Goal: Use online tool/utility: Use online tool/utility

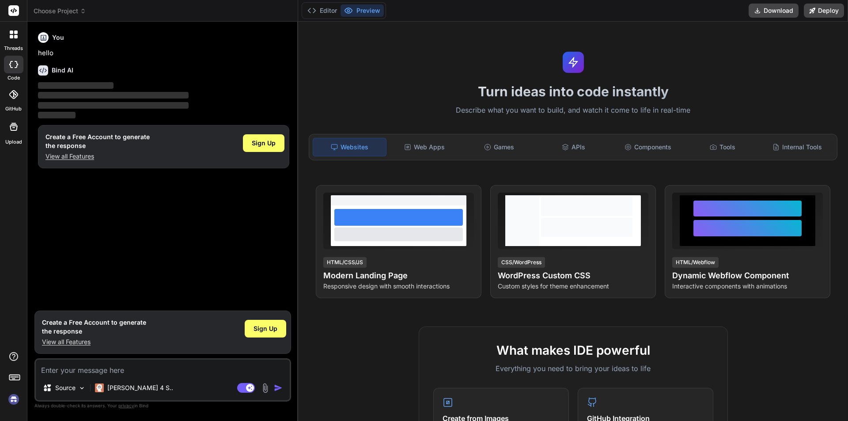
type textarea "x"
click at [63, 371] on textarea at bounding box center [163, 368] width 254 height 16
type textarea "import { useState } from "react" export function An(){ function submit(e){ e.pr…"
type textarea "x"
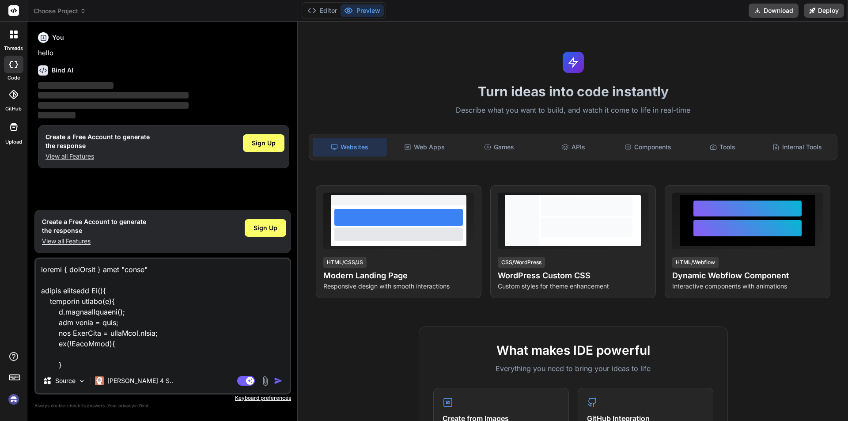
scroll to position [382, 0]
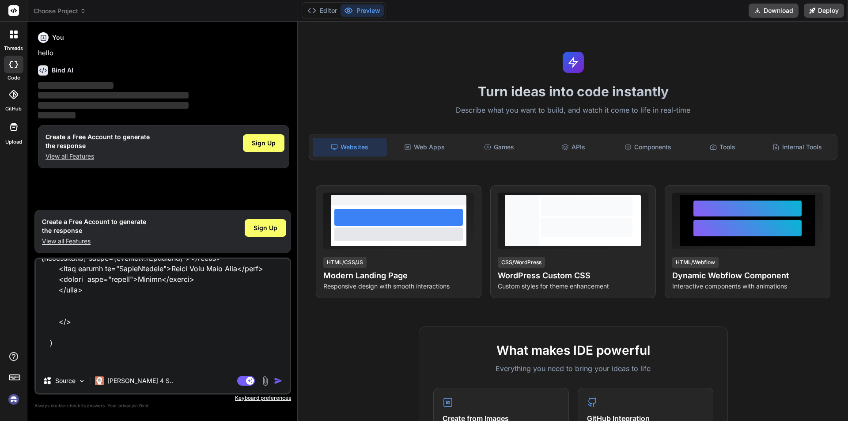
type textarea "import { useState } from "react" export function An(){ function submit(e){ e.pr…"
type textarea "x"
type textarea "import { useState } from "react" export function An(){ function submit(e){ e.pr…"
type textarea "x"
type textarea "import { useState } from "react" export function An(){ function submit(e){ e.pr…"
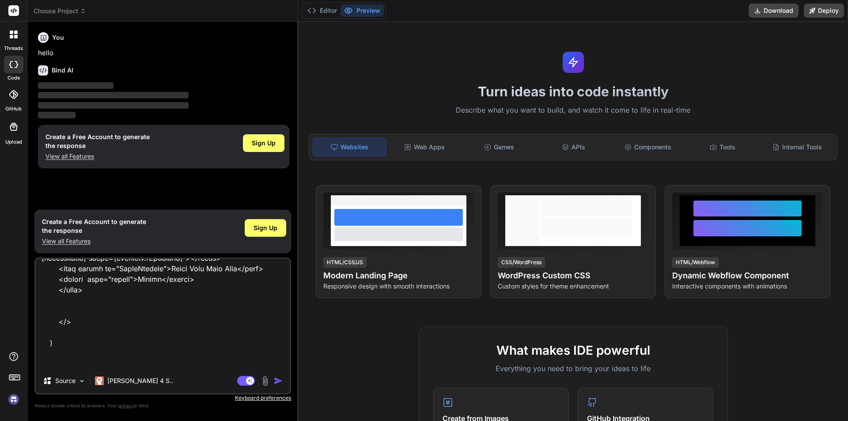
type textarea "x"
type textarea "import { useState } from "react" export function An(){ function submit(e){ e.pr…"
type textarea "x"
type textarea "import { useState } from "react" export function An(){ function submit(e){ e.pr…"
type textarea "x"
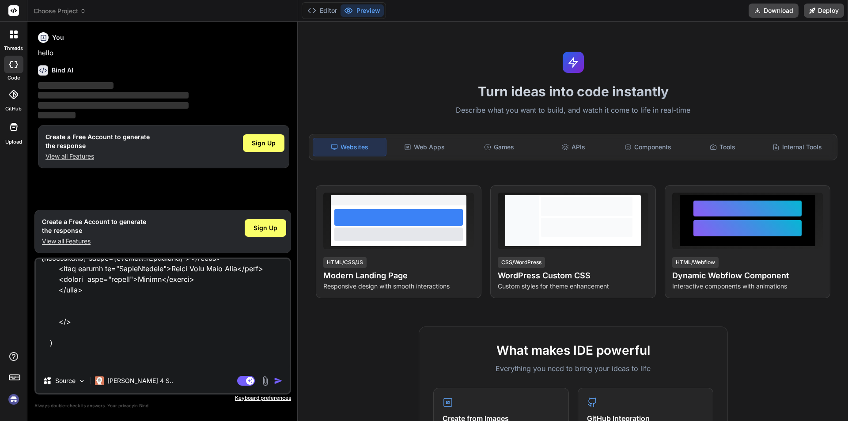
type textarea "import { useState } from "react" export function An(){ function submit(e){ e.pr…"
type textarea "x"
type textarea "import { useState } from "react" export function An(){ function submit(e){ e.pr…"
type textarea "x"
type textarea "import { useState } from "react" export function An(){ function submit(e){ e.pr…"
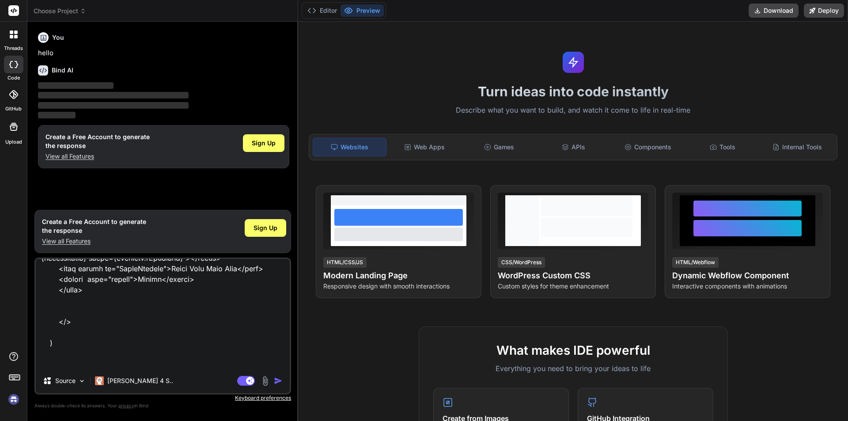
type textarea "x"
type textarea "import { useState } from "react" export function An(){ function submit(e){ e.pr…"
type textarea "x"
type textarea "import { useState } from "react" export function An(){ function submit(e){ e.pr…"
type textarea "x"
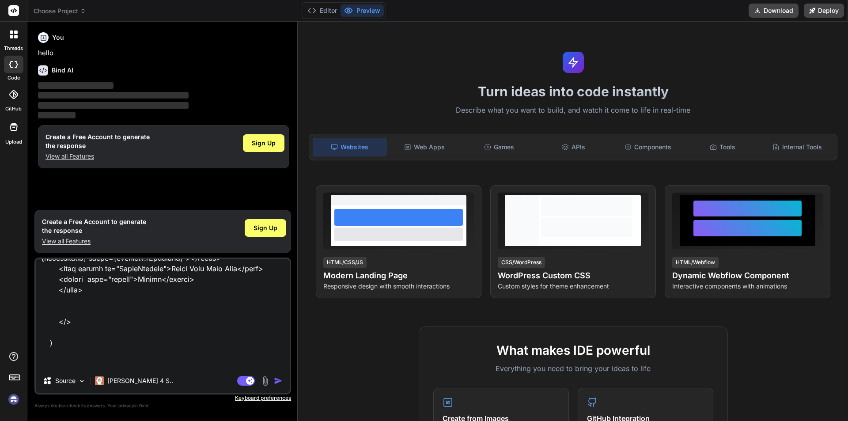
type textarea "import { useState } from "react" export function An(){ function submit(e){ e.pr…"
type textarea "x"
type textarea "import { useState } from "react" export function An(){ function submit(e){ e.pr…"
type textarea "x"
type textarea "import { useState } from "react" export function An(){ function submit(e){ e.pr…"
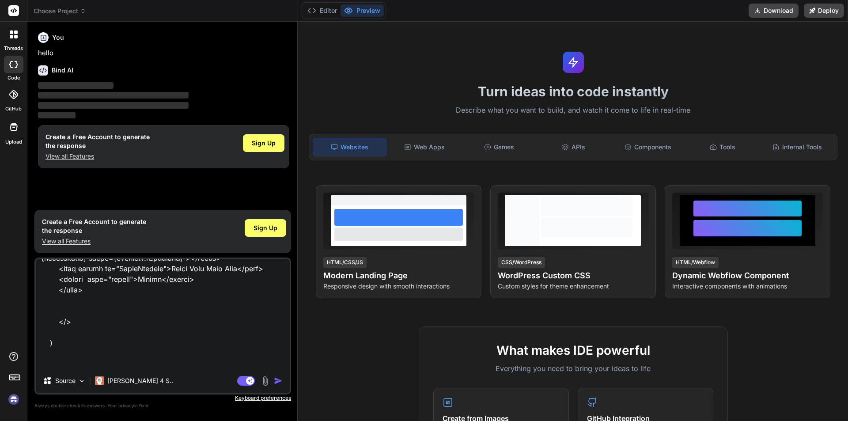
type textarea "x"
type textarea "import { useState } from "react" export function An(){ function submit(e){ e.pr…"
type textarea "x"
type textarea "import { useState } from "react" export function An(){ function submit(e){ e.pr…"
type textarea "x"
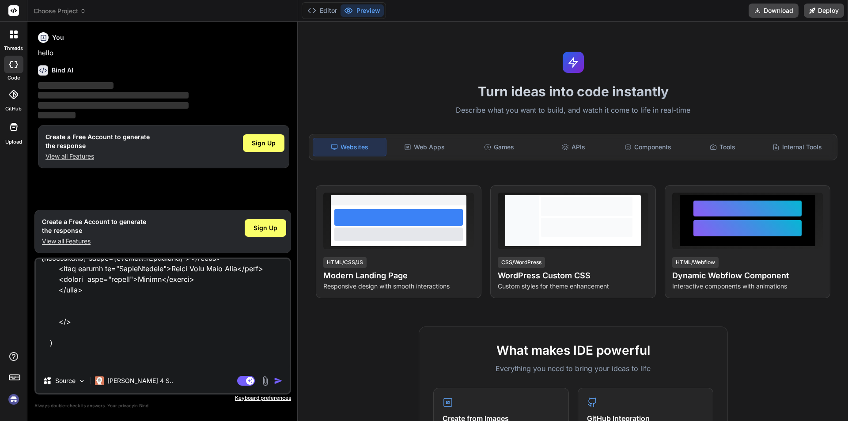
type textarea "import { useState } from "react" export function An(){ function submit(e){ e.pr…"
type textarea "x"
type textarea "import { useState } from "react" export function An(){ function submit(e){ e.pr…"
type textarea "x"
type textarea "import { useState } from "react" export function An(){ function submit(e){ e.pr…"
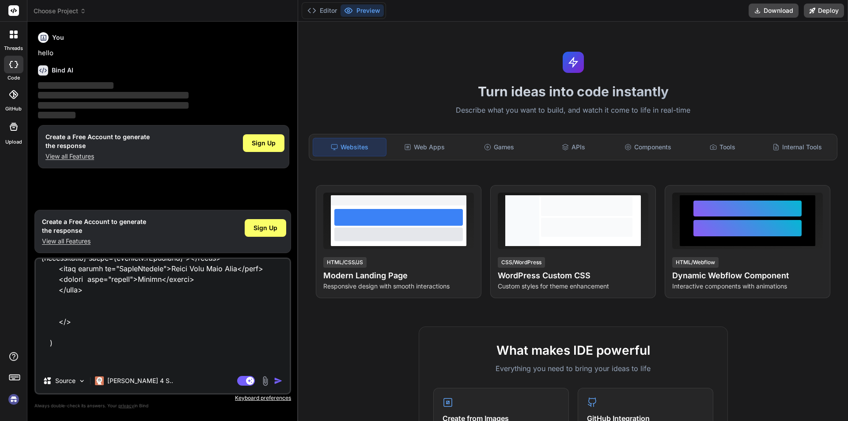
type textarea "x"
type textarea "import { useState } from "react" export function An(){ function submit(e){ e.pr…"
type textarea "x"
type textarea "import { useState } from "react" export function An(){ function submit(e){ e.pr…"
type textarea "x"
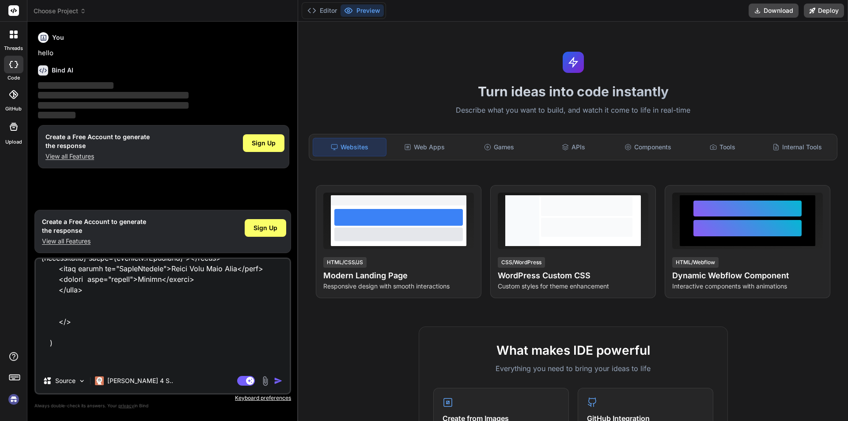
type textarea "import { useState } from "react" export function An(){ function submit(e){ e.pr…"
type textarea "x"
type textarea "import { useState } from "react" export function An(){ function submit(e){ e.pr…"
type textarea "x"
type textarea "import { useState } from "react" export function An(){ function submit(e){ e.pr…"
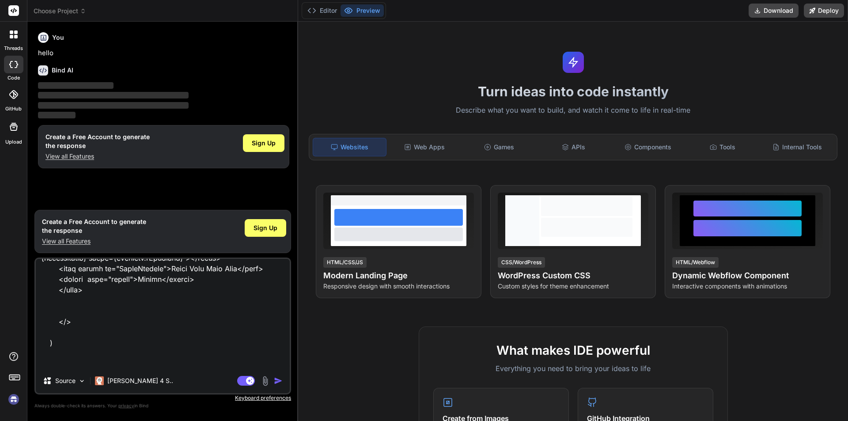
type textarea "x"
type textarea "import { useState } from "react" export function An(){ function submit(e){ e.pr…"
type textarea "x"
type textarea "import { useState } from "react" export function An(){ function submit(e){ e.pr…"
type textarea "x"
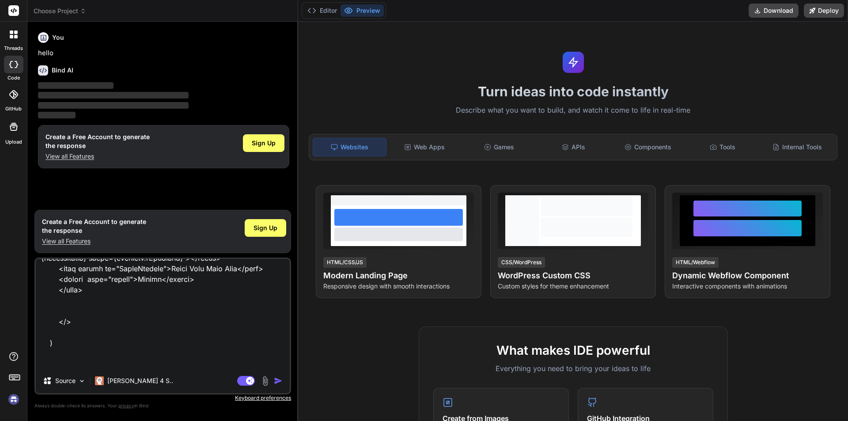
type textarea "import { useState } from "react" export function An(){ function submit(e){ e.pr…"
type textarea "x"
type textarea "import { useState } from "react" export function An(){ function submit(e){ e.pr…"
type textarea "x"
type textarea "import { useState } from "react" export function An(){ function submit(e){ e.pr…"
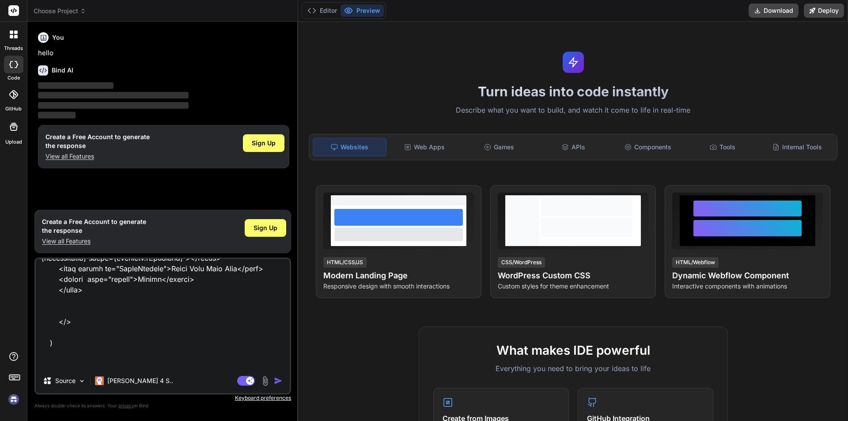
type textarea "x"
type textarea "import { useState } from "react" export function An(){ function submit(e){ e.pr…"
type textarea "x"
type textarea "import { useState } from "react" export function An(){ function submit(e){ e.pr…"
type textarea "x"
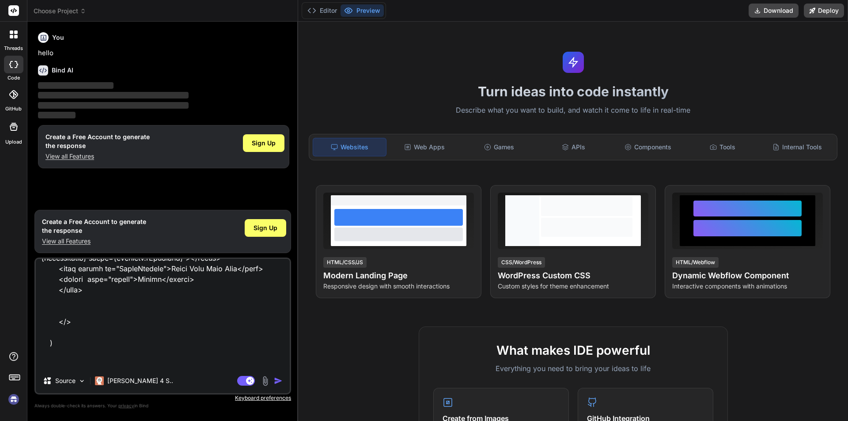
type textarea "import { useState } from "react" export function An(){ function submit(e){ e.pr…"
type textarea "x"
type textarea "import { useState } from "react" export function An(){ function submit(e){ e.pr…"
type textarea "x"
type textarea "import { useState } from "react" export function An(){ function submit(e){ e.pr…"
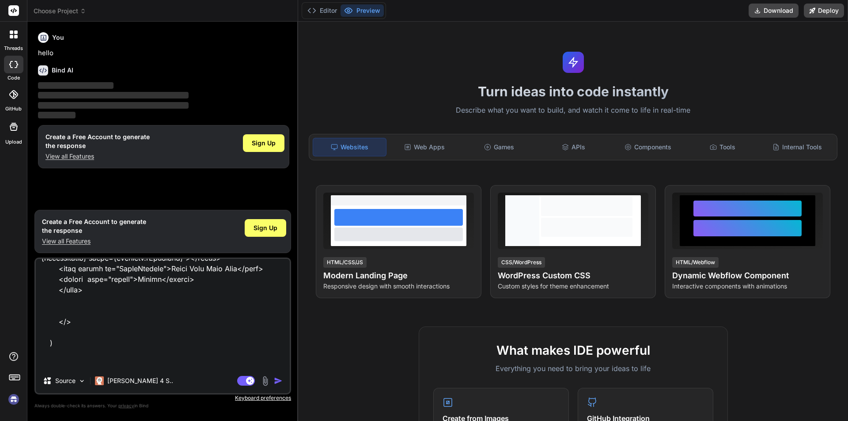
type textarea "x"
type textarea "import { useState } from "react" export function An(){ function submit(e){ e.pr…"
type textarea "x"
type textarea "import { useState } from "react" export function An(){ function submit(e){ e.pr…"
type textarea "x"
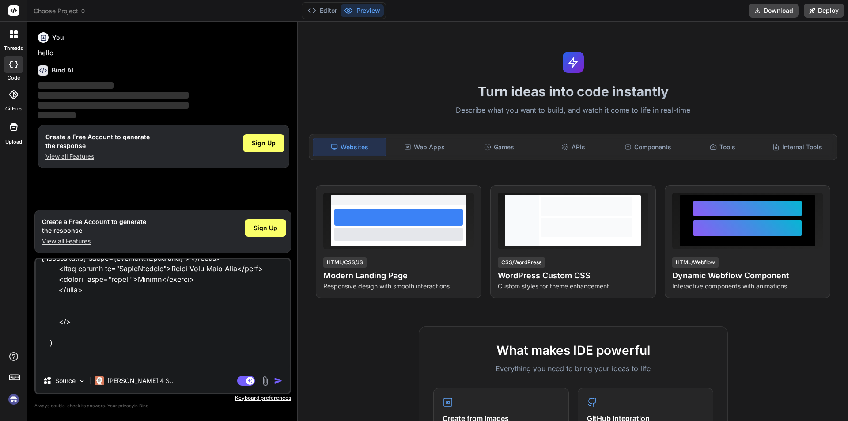
type textarea "import { useState } from "react" export function An(){ function submit(e){ e.pr…"
type textarea "x"
type textarea "import { useState } from "react" export function An(){ function submit(e){ e.pr…"
type textarea "x"
type textarea "import { useState } from "react" export function An(){ function submit(e){ e.pr…"
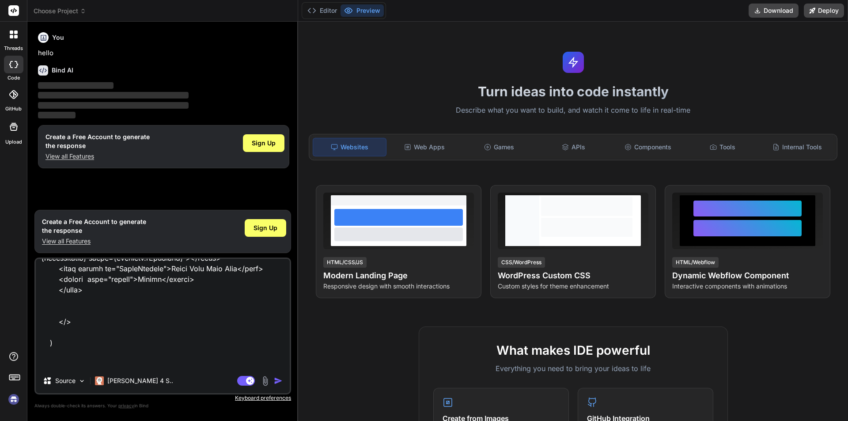
type textarea "x"
type textarea "import { useState } from "react" export function An(){ function submit(e){ e.pr…"
type textarea "x"
type textarea "import { useState } from "react" export function An(){ function submit(e){ e.pr…"
type textarea "x"
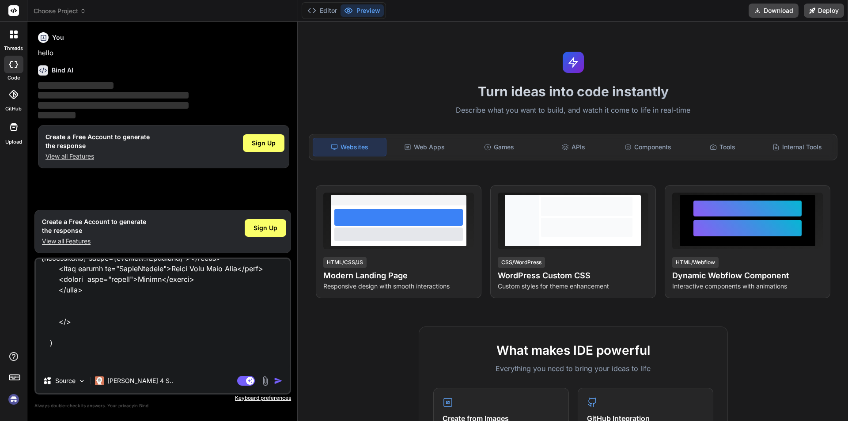
type textarea "import { useState } from "react" export function An(){ function submit(e){ e.pr…"
type textarea "x"
type textarea "import { useState } from "react" export function An(){ function submit(e){ e.pr…"
type textarea "x"
type textarea "import { useState } from "react" export function An(){ function submit(e){ e.pr…"
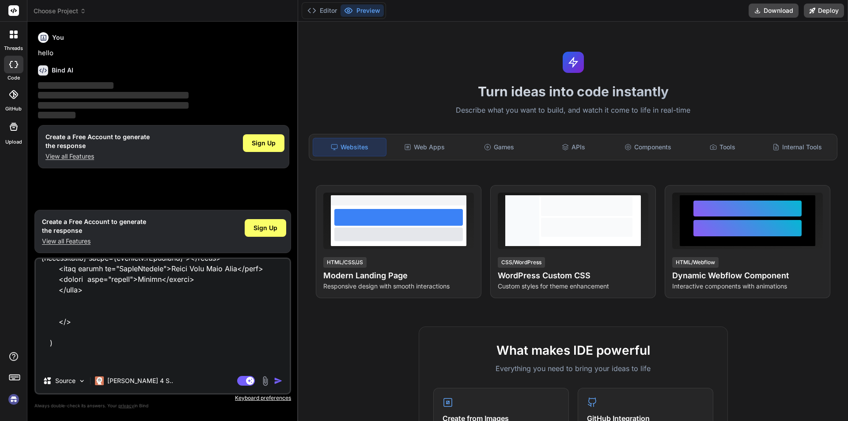
type textarea "x"
type textarea "import { useState } from "react" export function An(){ function submit(e){ e.pr…"
type textarea "x"
type textarea "import { useState } from "react" export function An(){ function submit(e){ e.pr…"
type textarea "x"
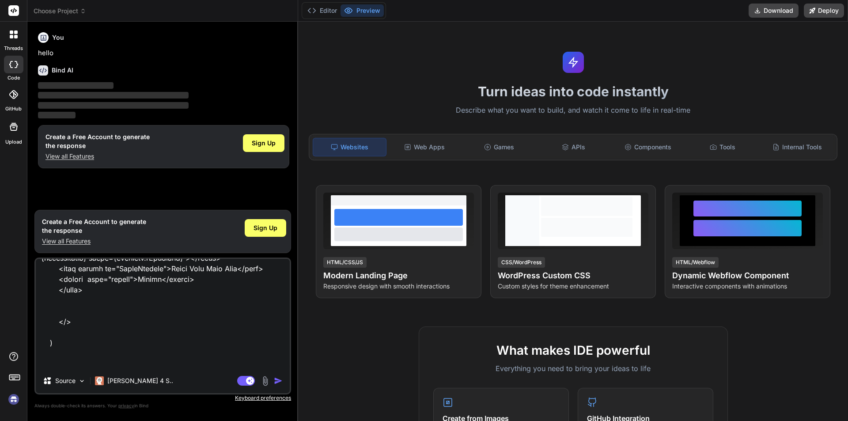
type textarea "import { useState } from "react" export function An(){ function submit(e){ e.pr…"
type textarea "x"
type textarea "import { useState } from "react" export function An(){ function submit(e){ e.pr…"
type textarea "x"
type textarea "import { useState } from "react" export function An(){ function submit(e){ e.pr…"
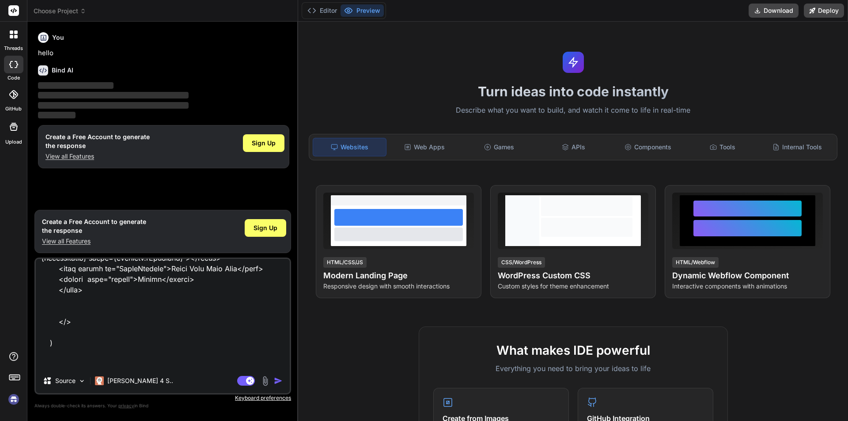
type textarea "x"
type textarea "import { useState } from "react" export function An(){ function submit(e){ e.pr…"
type textarea "x"
type textarea "import { useState } from "react" export function An(){ function submit(e){ e.pr…"
type textarea "x"
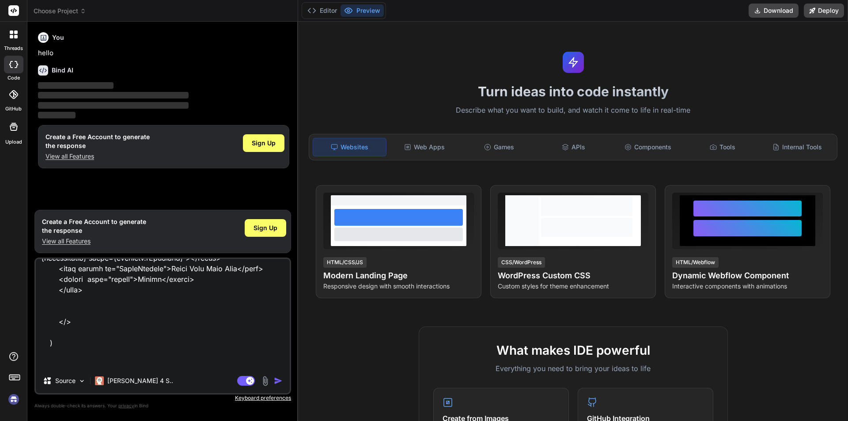
type textarea "import { useState } from "react" export function An(){ function submit(e){ e.pr…"
type textarea "x"
type textarea "import { useState } from "react" export function An(){ function submit(e){ e.pr…"
type textarea "x"
type textarea "import { useState } from "react" export function An(){ function submit(e){ e.pr…"
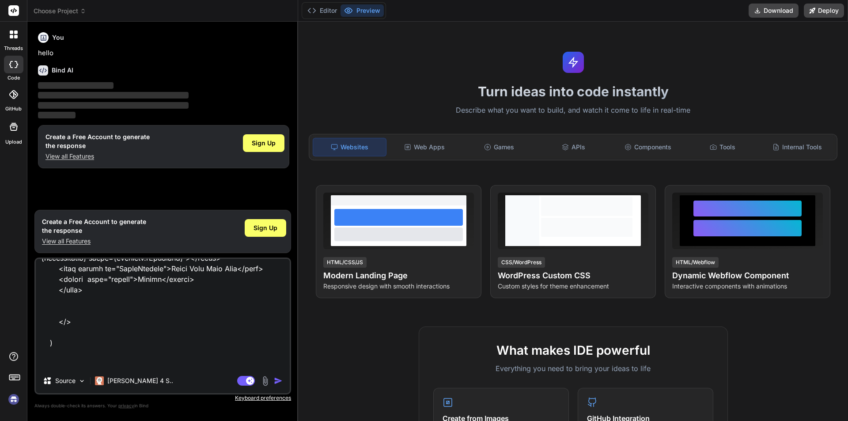
type textarea "x"
type textarea "import { useState } from "react" export function An(){ function submit(e){ e.pr…"
type textarea "x"
click at [276, 378] on img "button" at bounding box center [278, 380] width 9 height 9
type textarea "import { useState } from "react" export function An(){ function submit(e){ e.pr…"
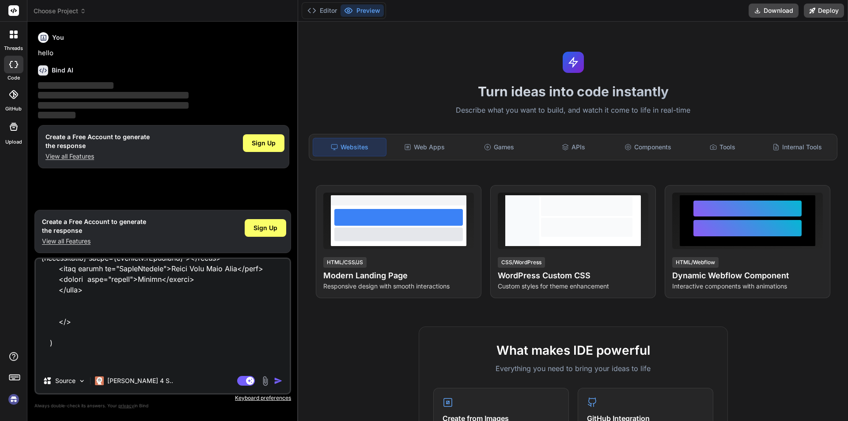
type textarea "x"
type textarea "import { useState } from "react" export function An(){ function submit(e){ e.pr…"
click at [276, 382] on img "button" at bounding box center [278, 380] width 9 height 9
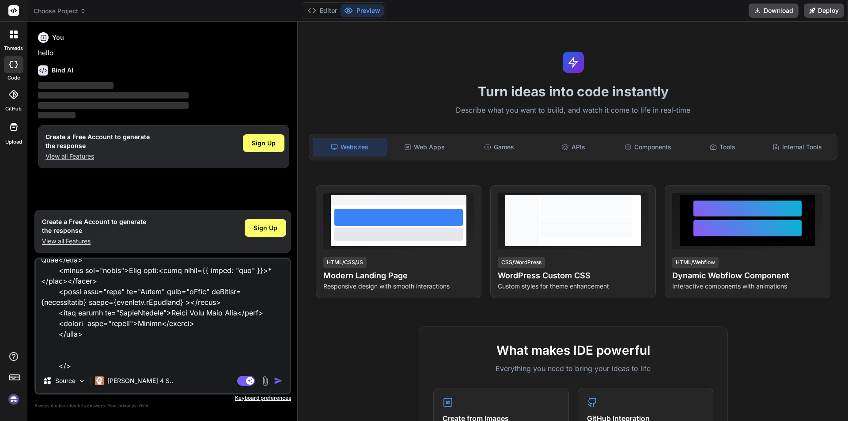
scroll to position [383, 0]
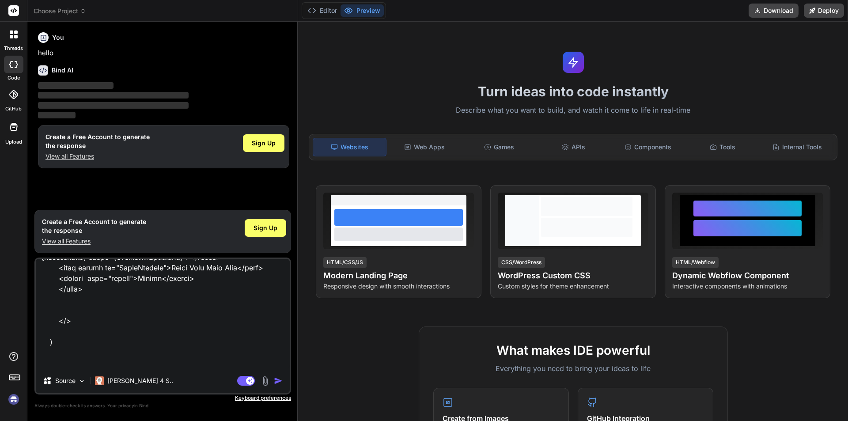
click at [277, 381] on img "button" at bounding box center [278, 380] width 9 height 9
